Goal: Task Accomplishment & Management: Use online tool/utility

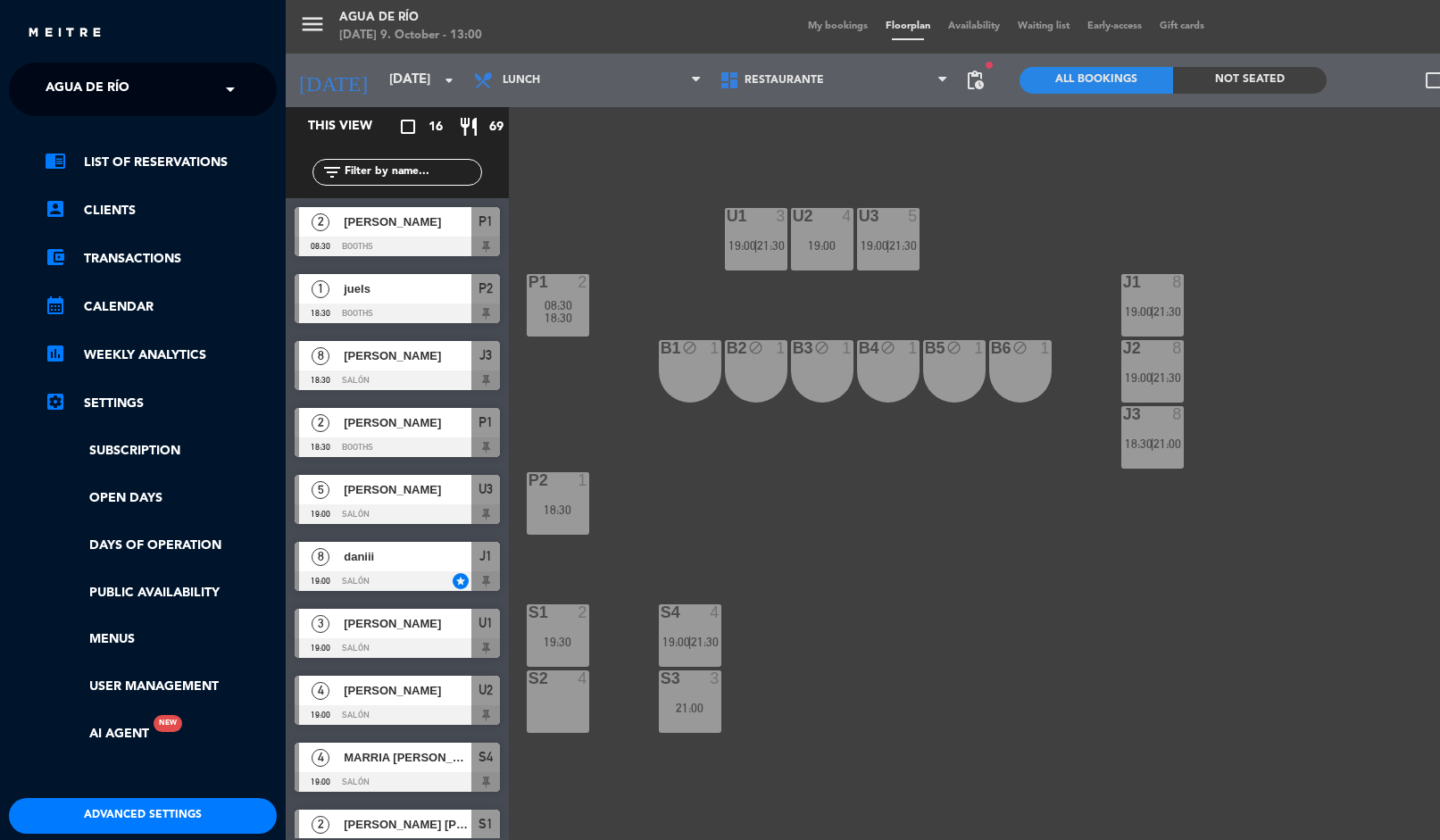
scroll to position [356, 0]
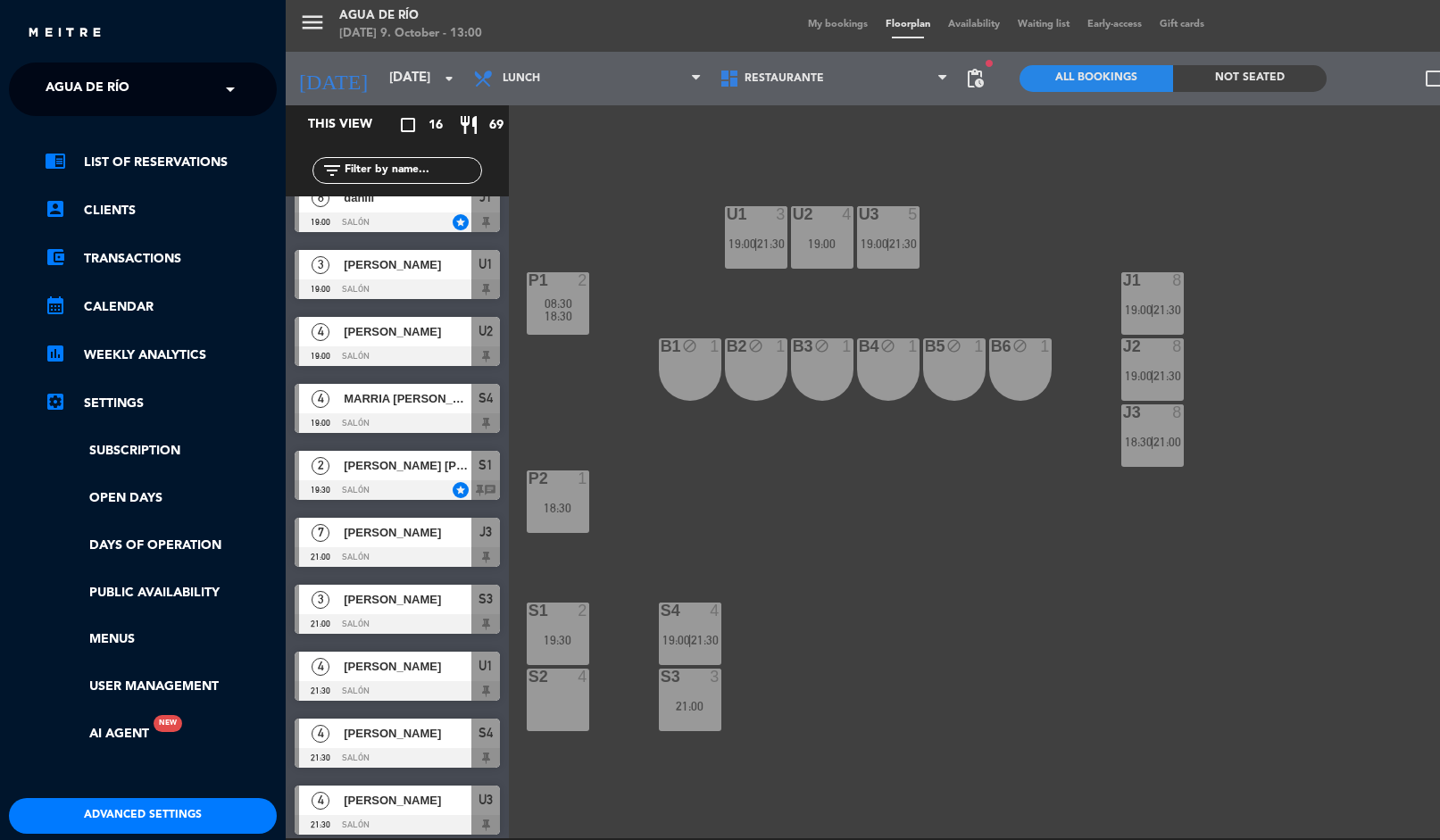
click at [92, 83] on span "Agua de río" at bounding box center [87, 89] width 83 height 38
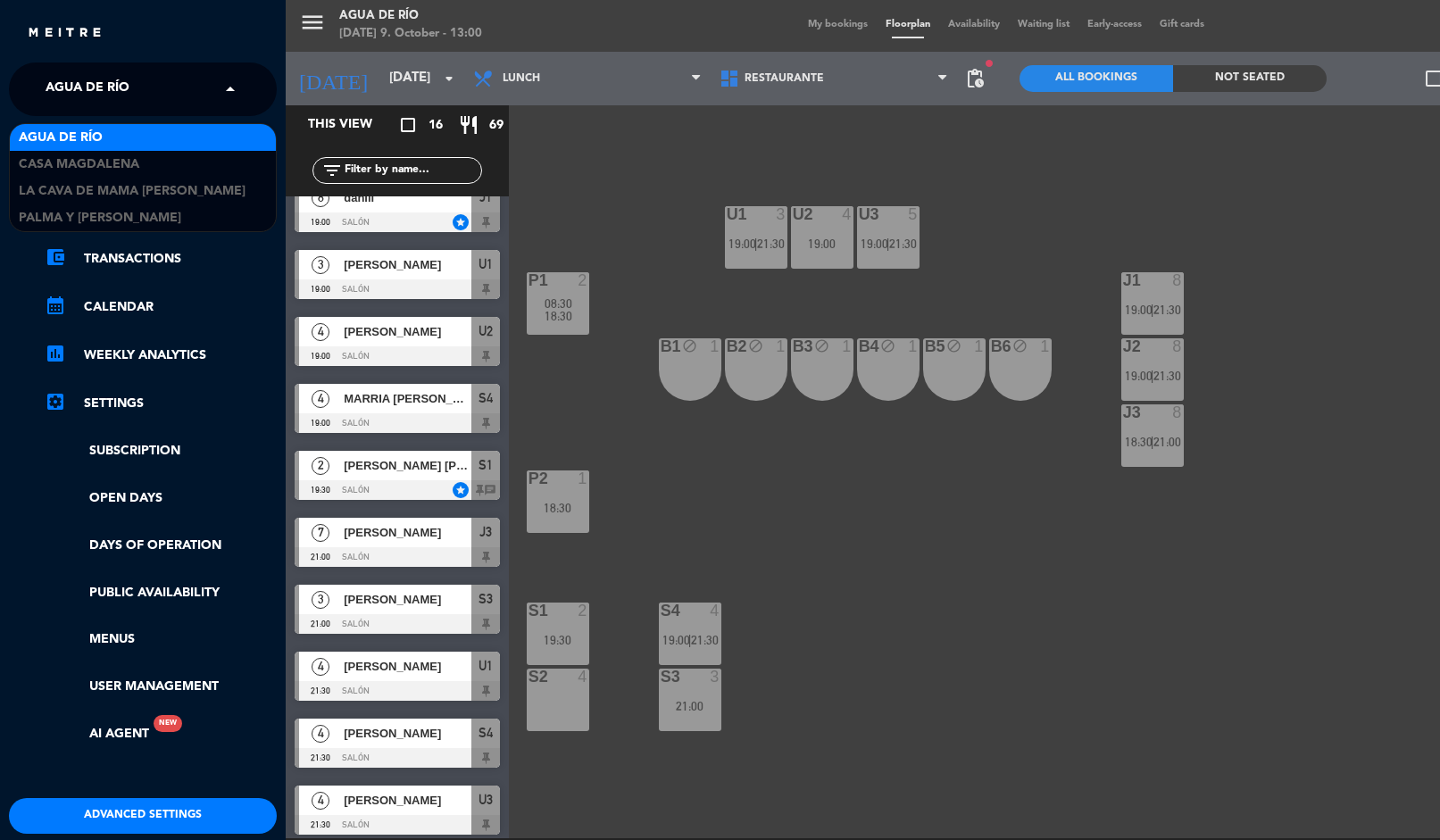
click at [58, 192] on span "La Cava de Mama [PERSON_NAME]" at bounding box center [132, 192] width 227 height 21
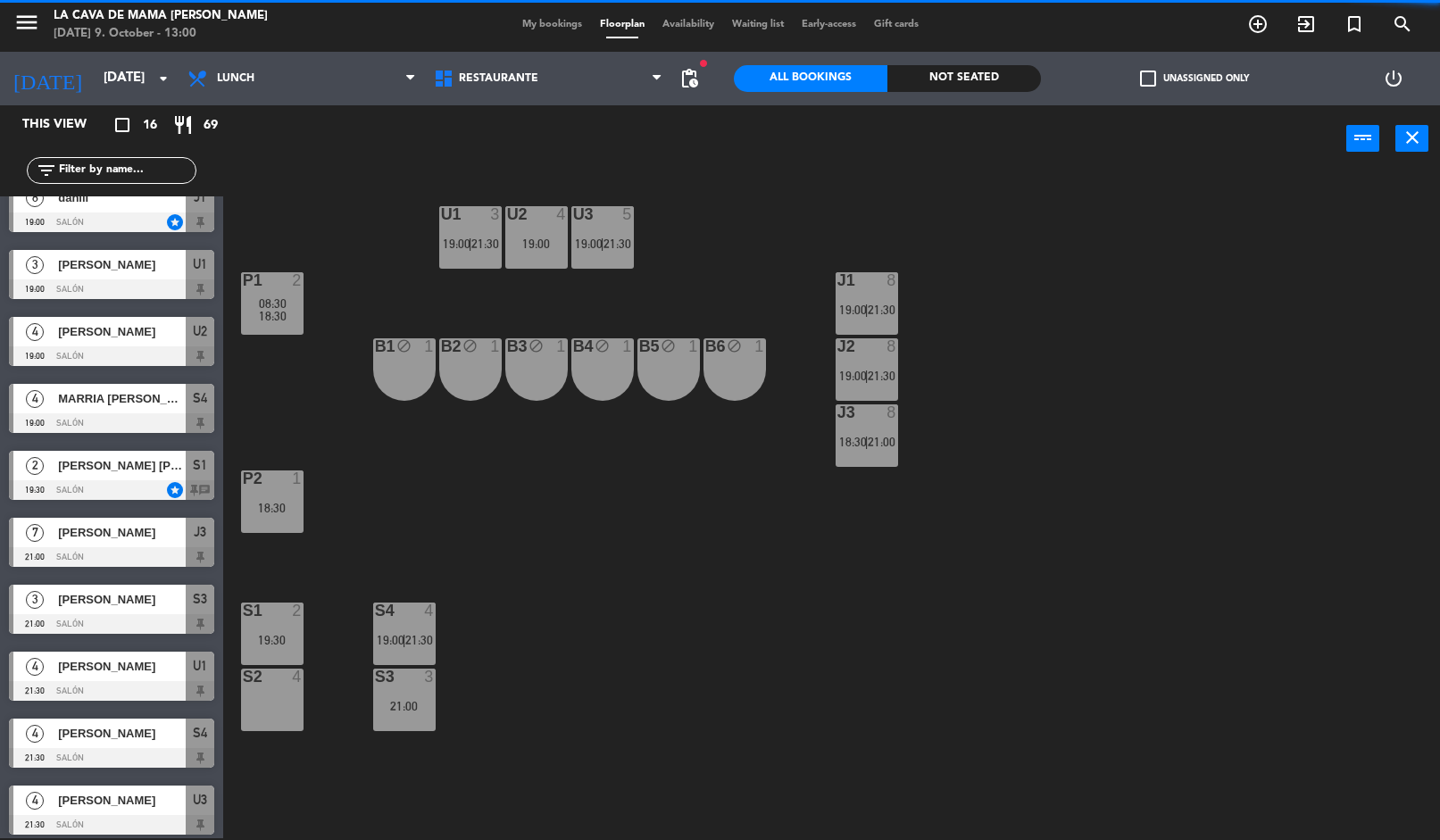
click at [95, 84] on input "[DATE]" at bounding box center [181, 79] width 174 height 34
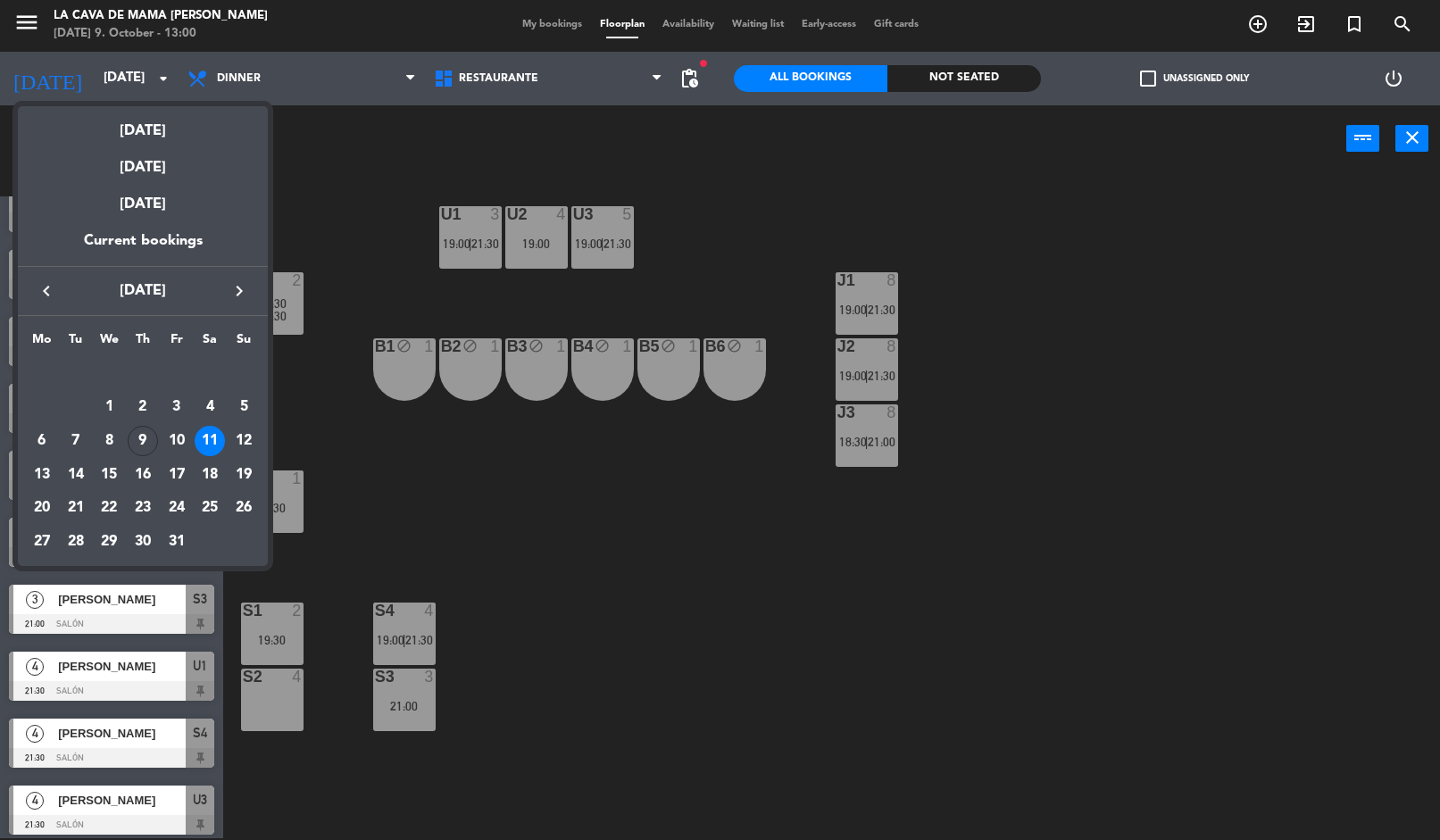
click at [38, 38] on div at bounding box center [720, 420] width 1440 height 840
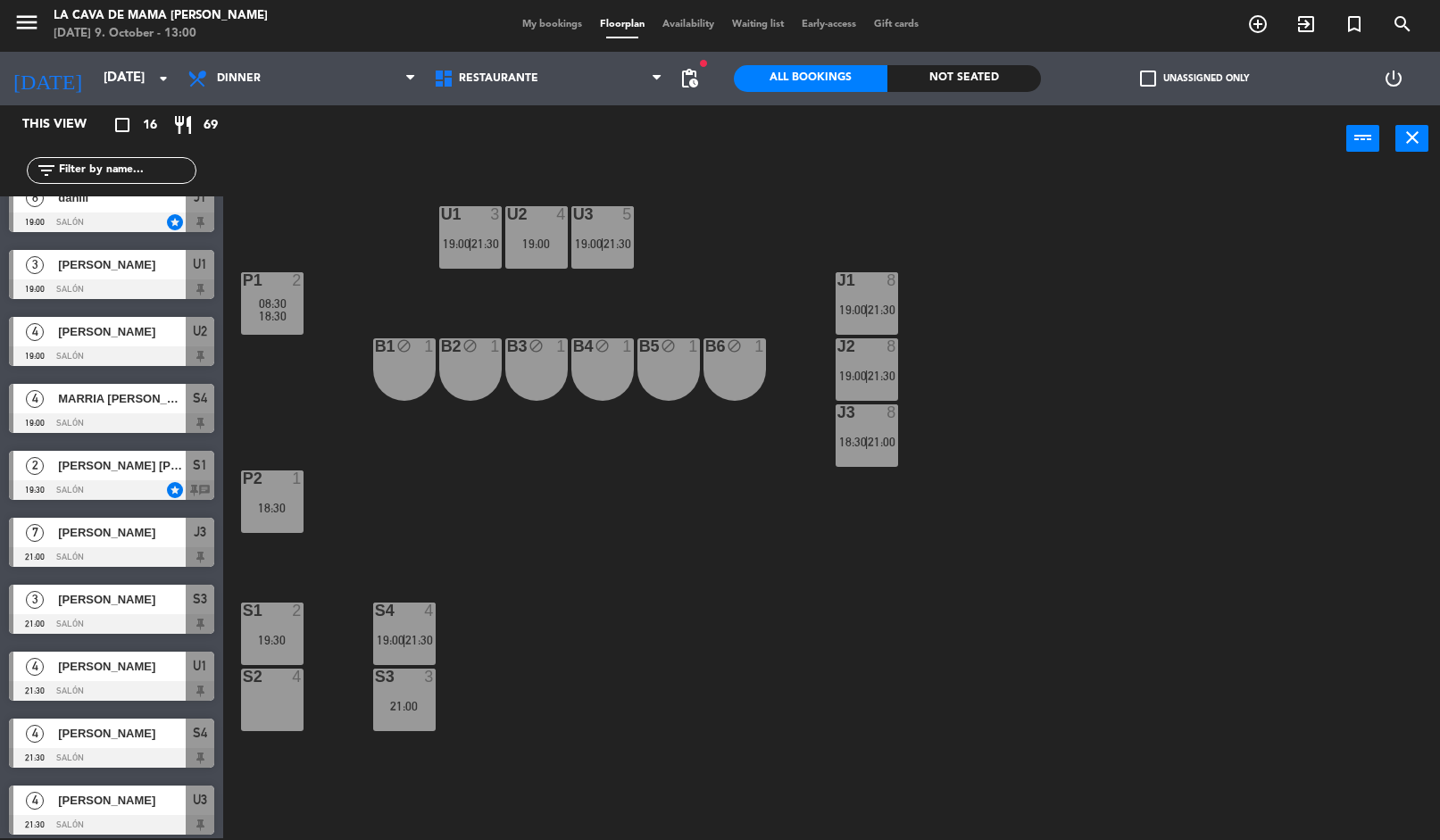
click at [37, 34] on icon "menu" at bounding box center [27, 22] width 27 height 27
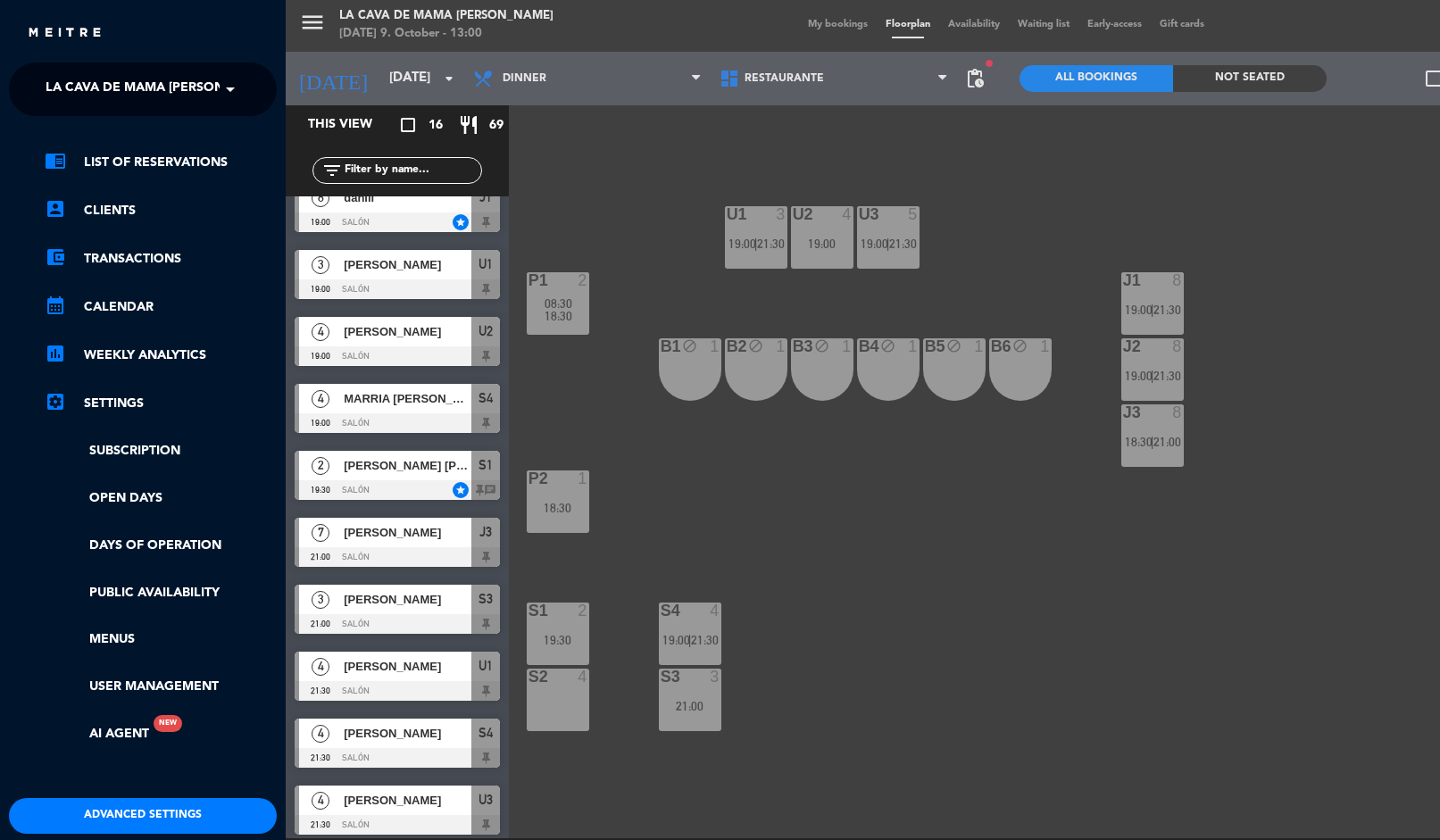
click at [83, 78] on span "La Cava de Mama [PERSON_NAME]" at bounding box center [158, 89] width 227 height 38
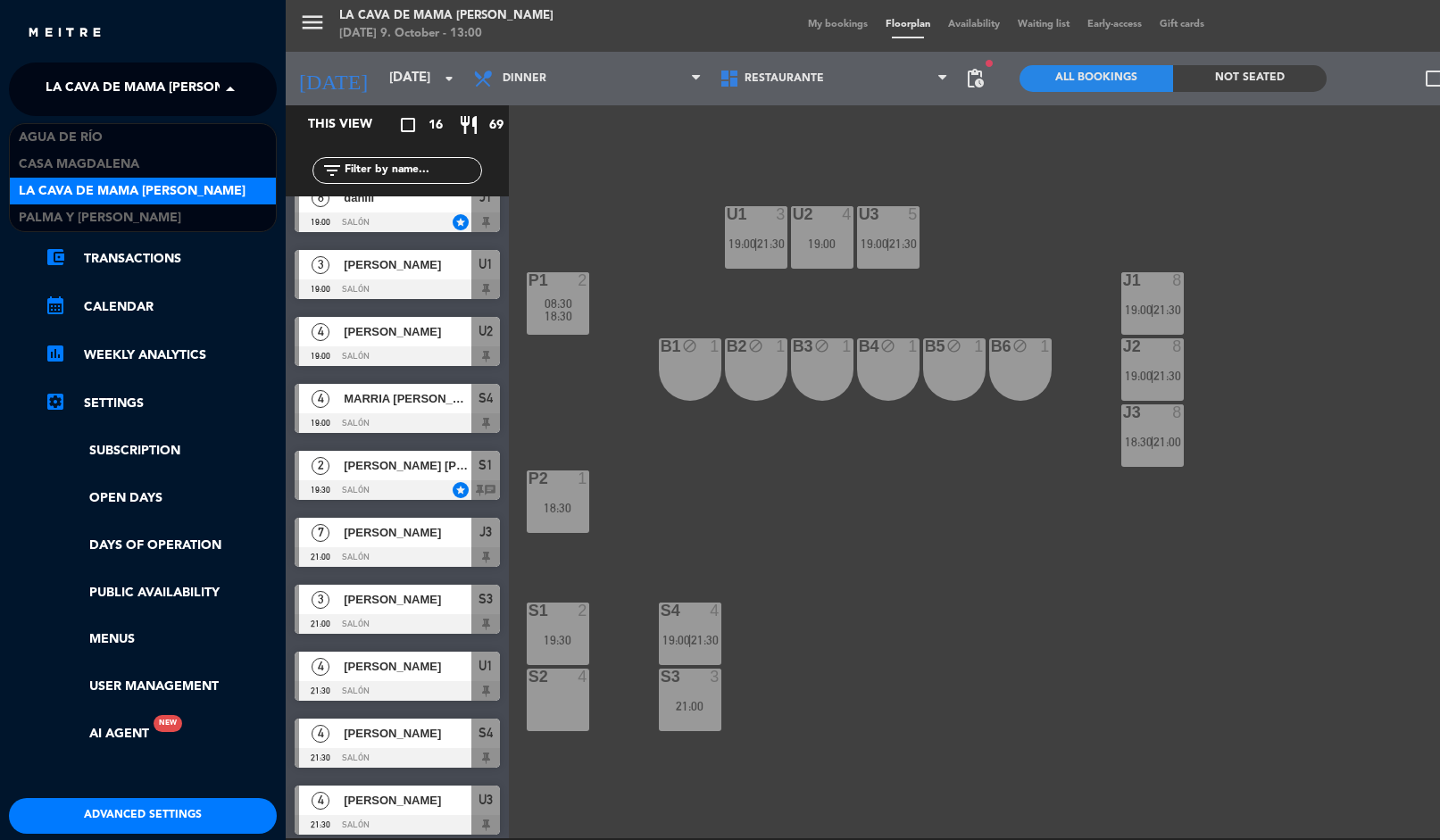
click at [46, 219] on span "Palma y [PERSON_NAME]" at bounding box center [100, 218] width 162 height 21
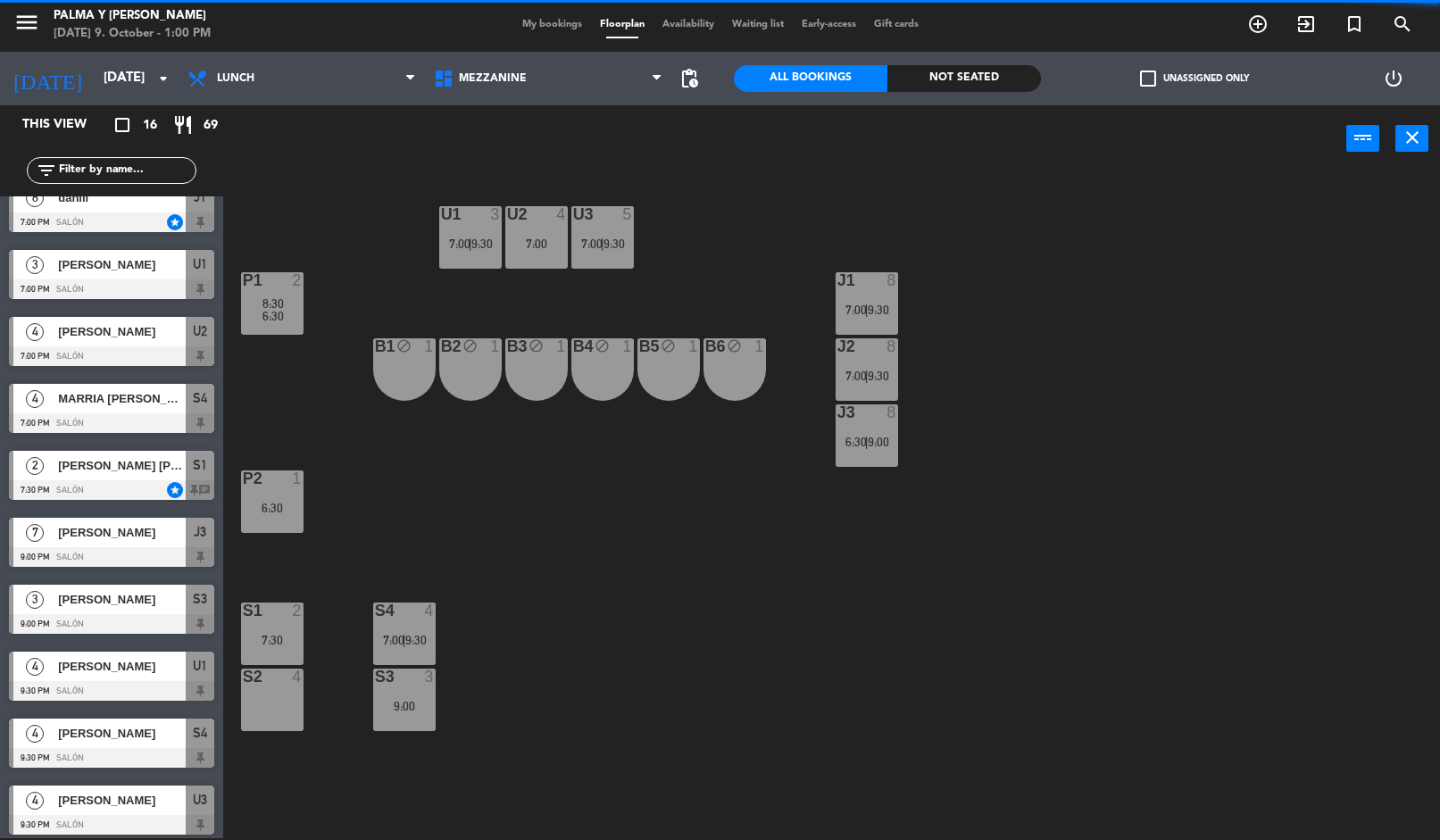
click at [274, 263] on div "U1 3 7:00 | 9:30 U2 4 7:00 U3 5 7:00 | 9:30 J1 8 7:00 | 9:30 P1 2 8:30 6:30 J2 …" at bounding box center [839, 507] width 1203 height 666
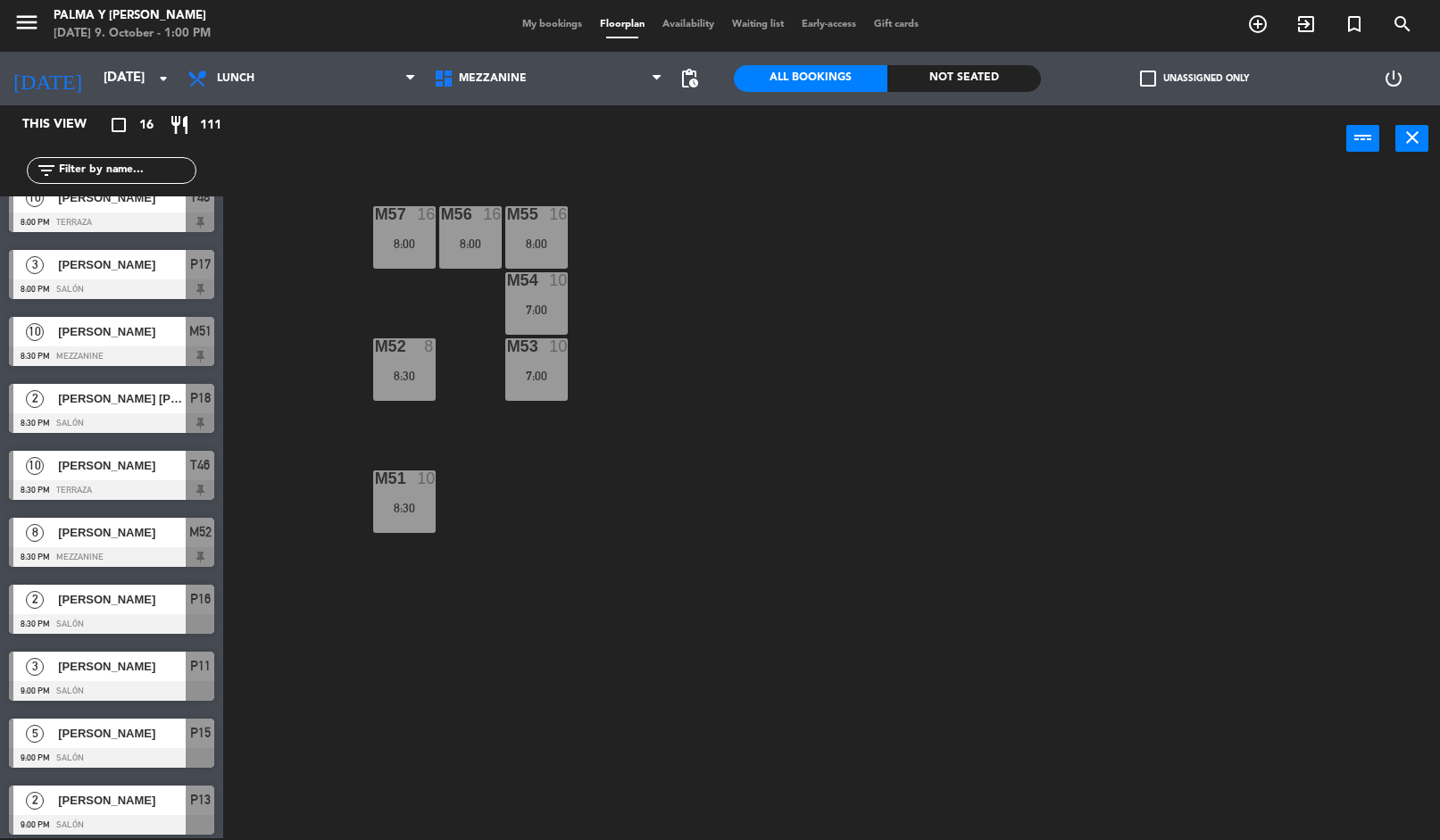
click at [487, 68] on span "Mezzanine" at bounding box center [548, 78] width 247 height 39
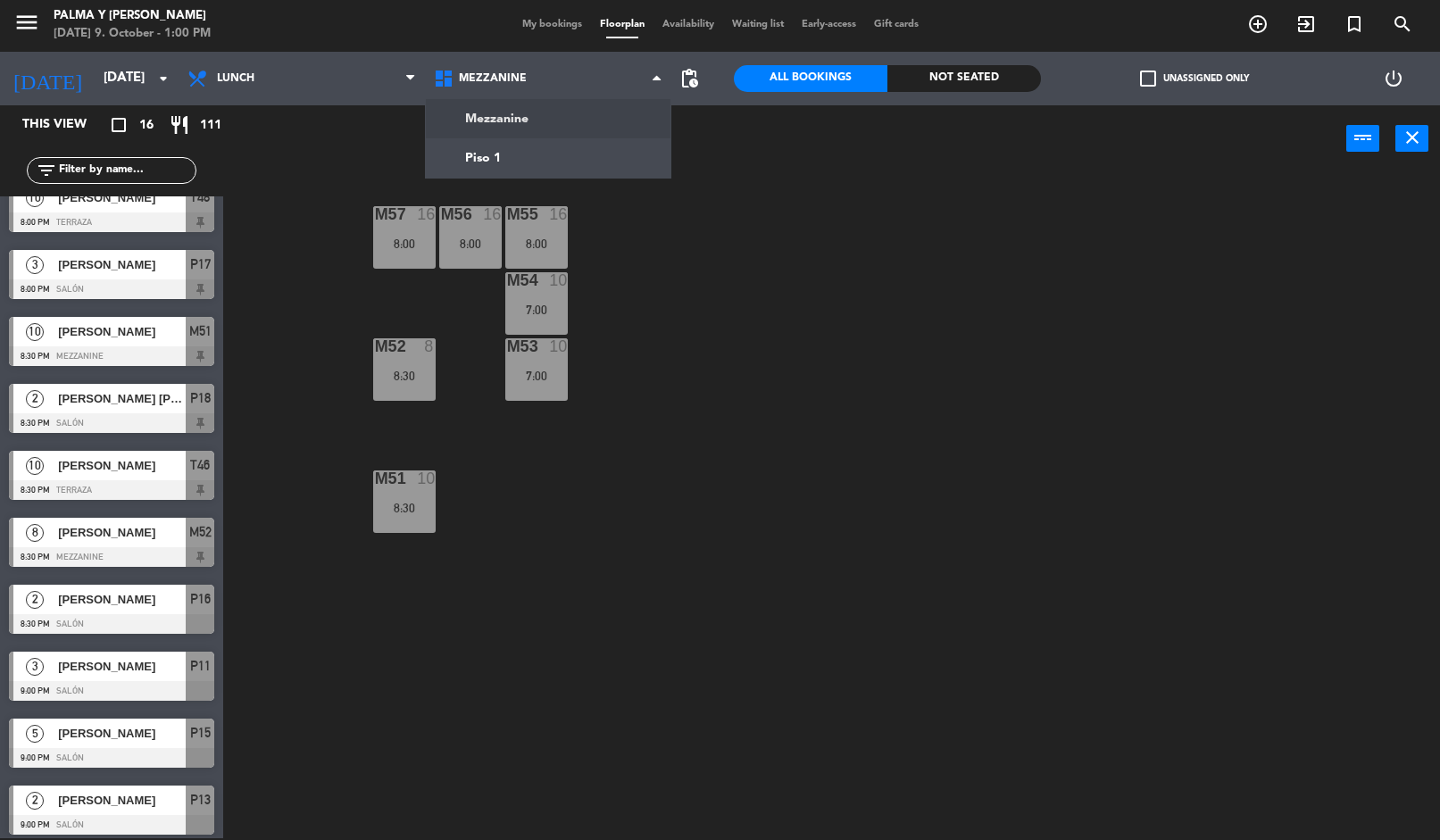
click at [460, 155] on ng-component "menu Palma y [PERSON_NAME] [DATE] 9. October - 1:00 PM My bookings Floorplan Av…" at bounding box center [720, 418] width 1440 height 841
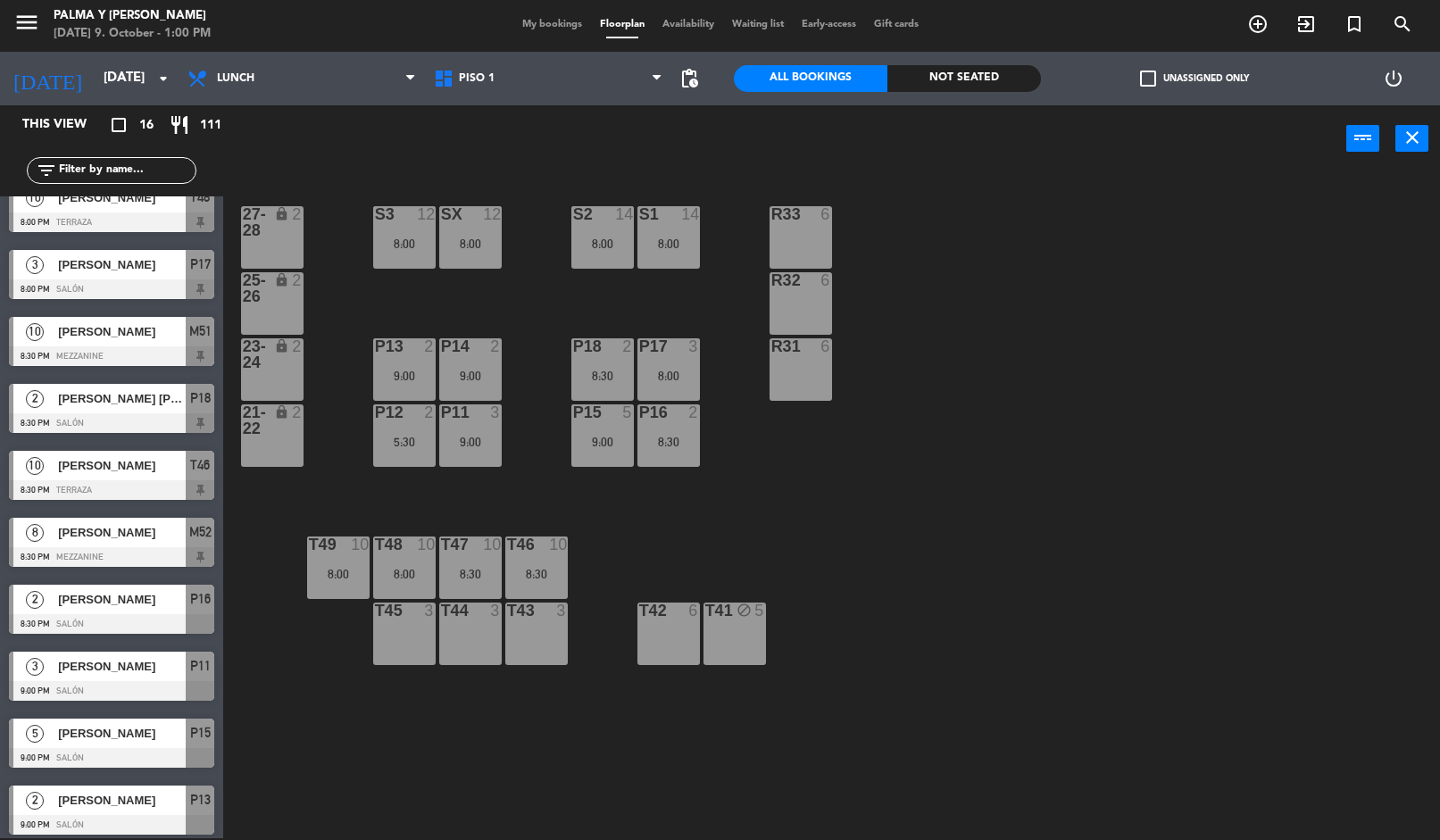
click at [101, 84] on input "[DATE]" at bounding box center [181, 79] width 174 height 34
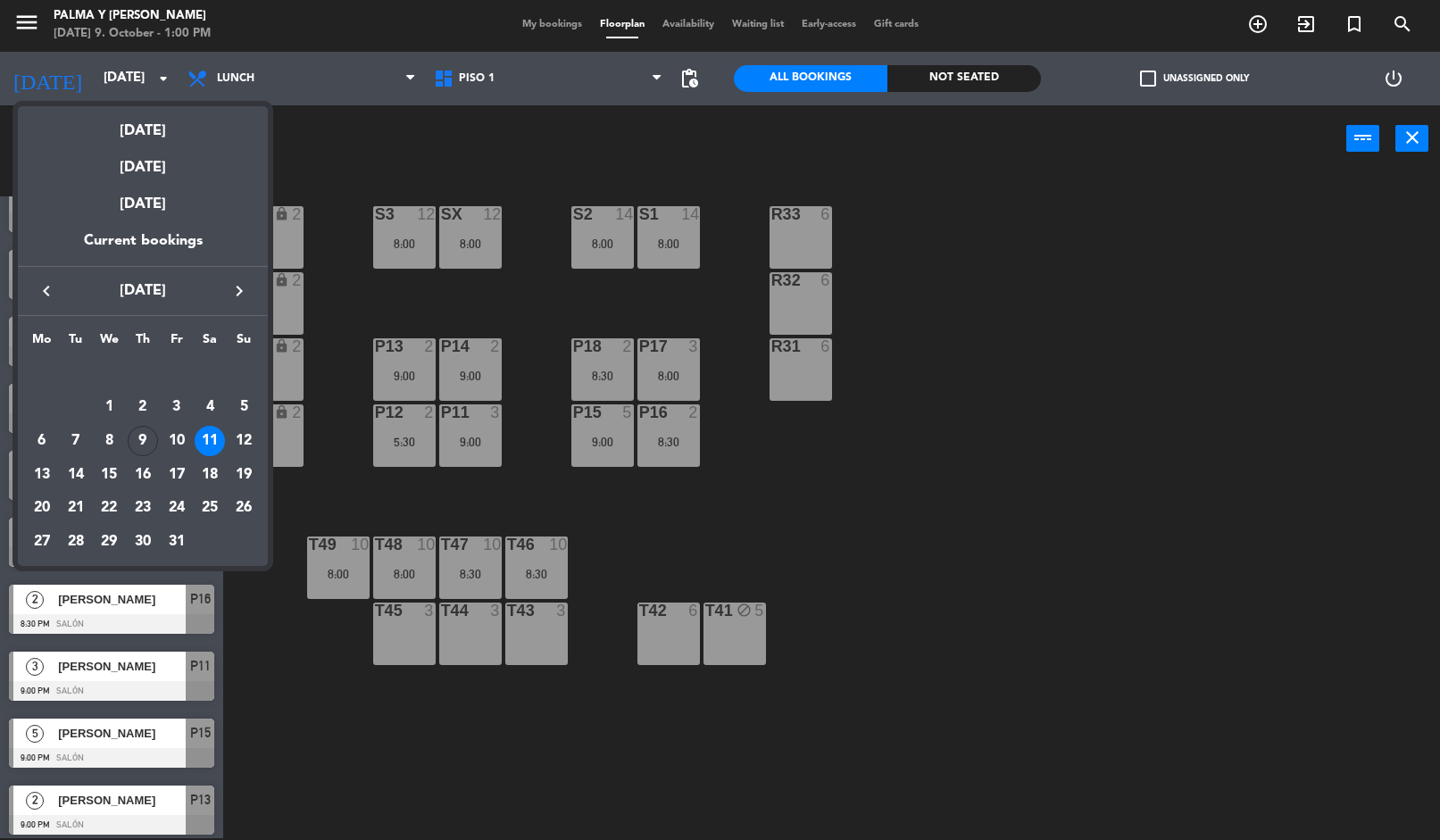
click at [141, 444] on div "9" at bounding box center [143, 441] width 30 height 30
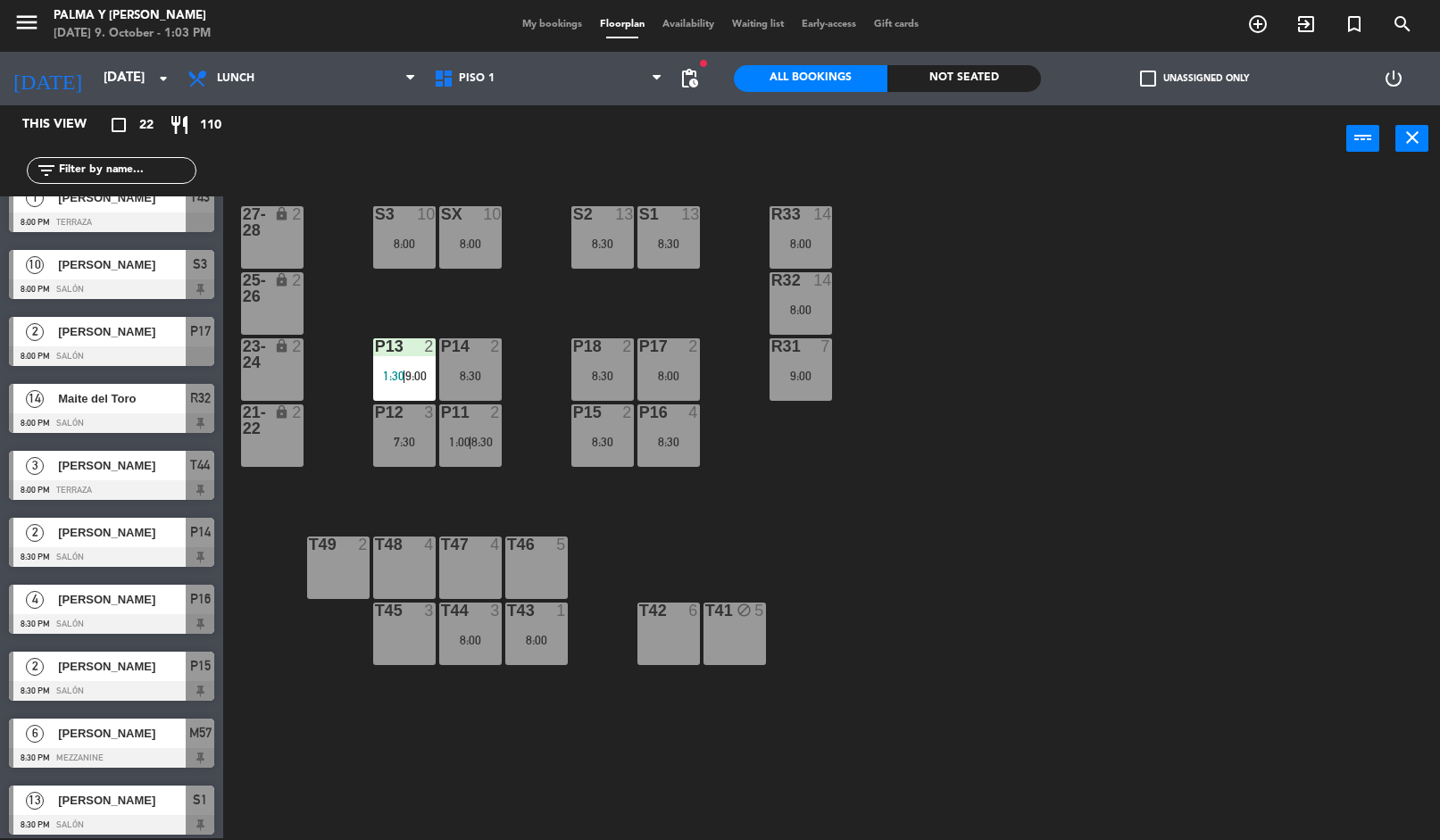
click at [95, 67] on input "[DATE]" at bounding box center [181, 79] width 174 height 34
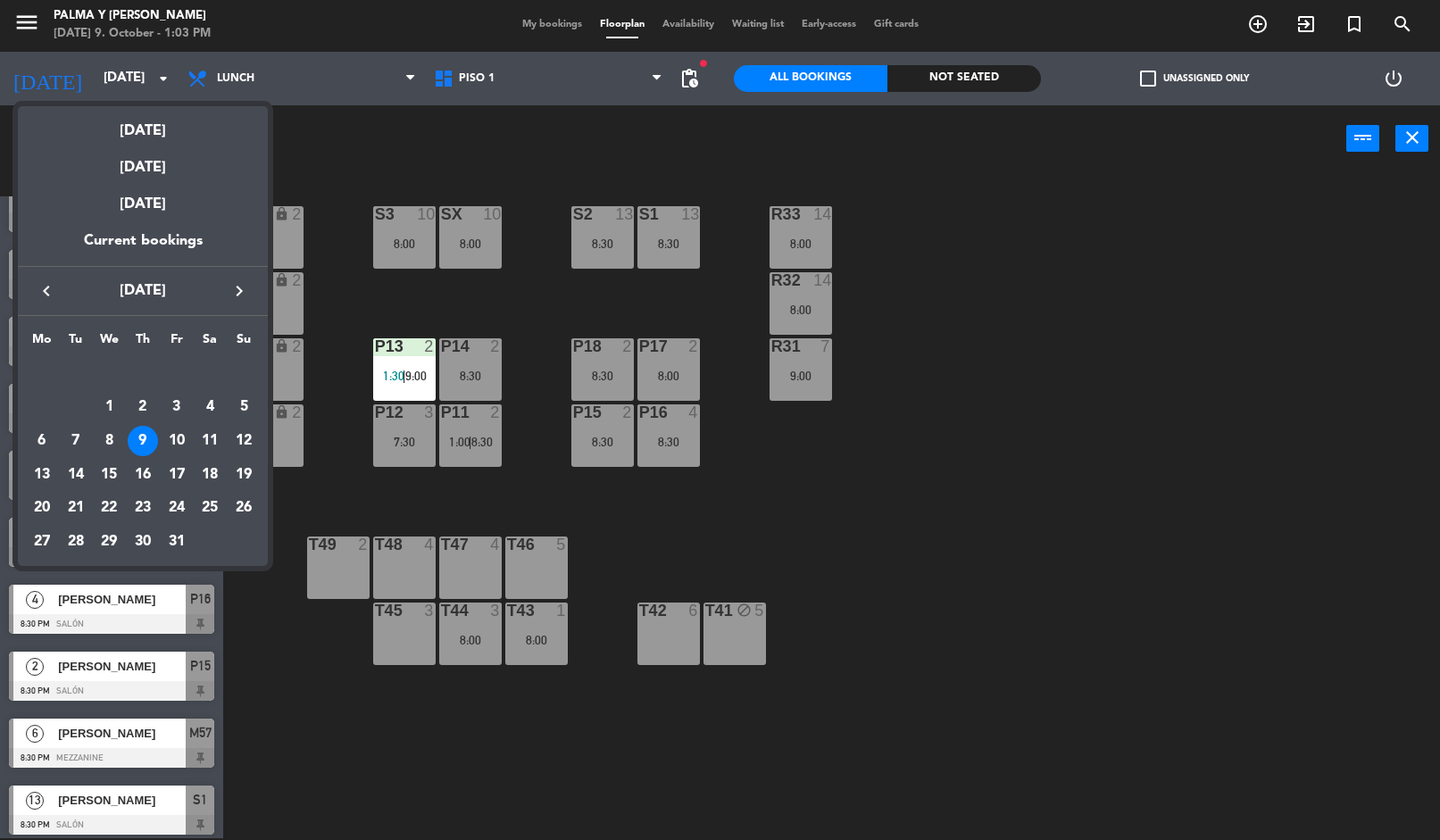
click at [242, 466] on div "19" at bounding box center [244, 475] width 30 height 30
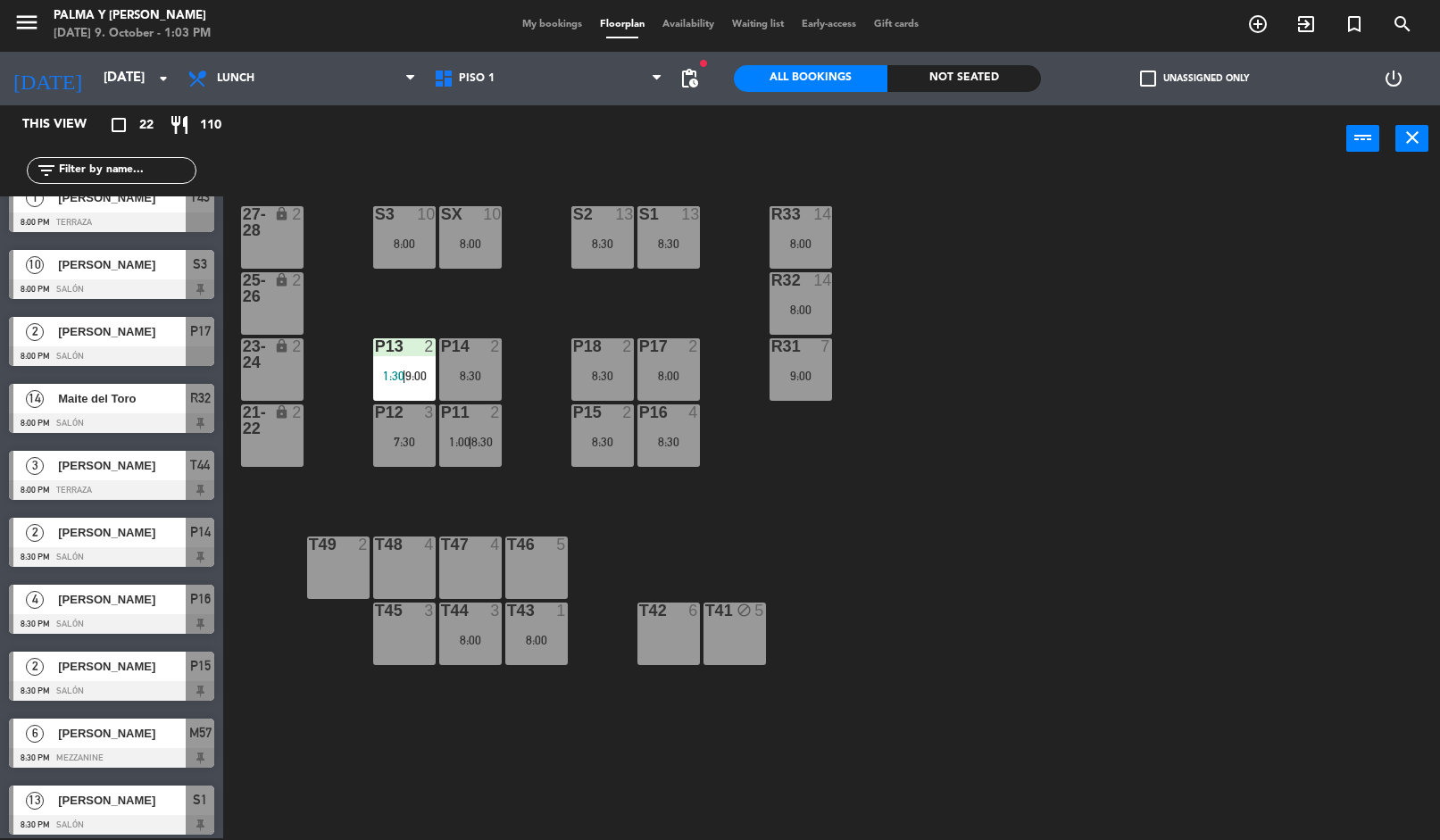
type input "[DATE]"
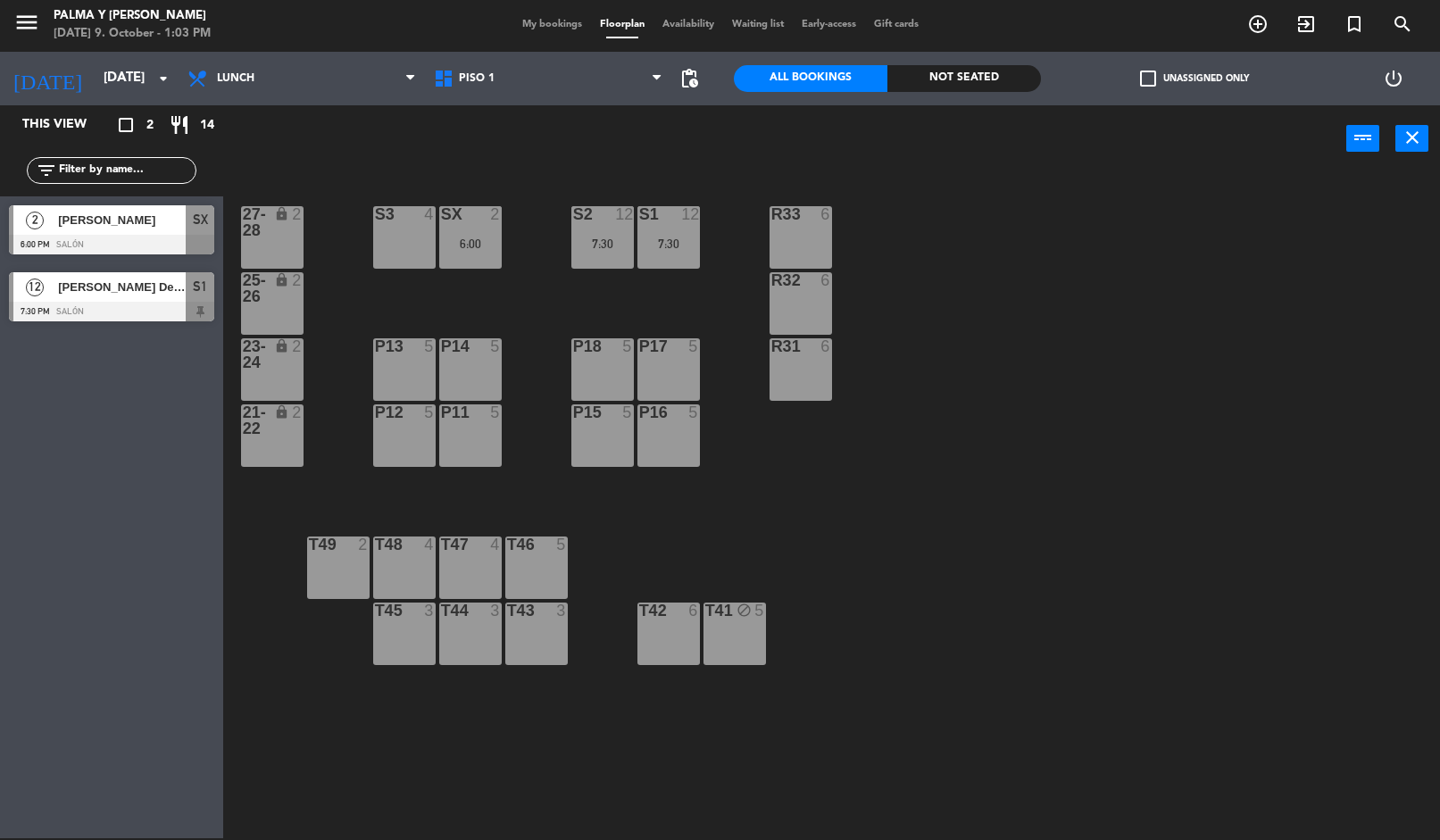
scroll to position [0, 0]
